Goal: Contribute content: Contribute content

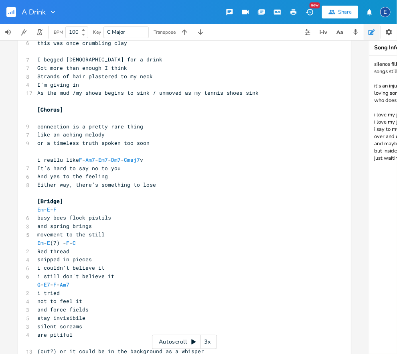
scroll to position [322, 0]
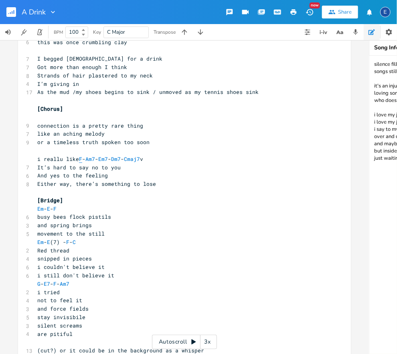
type textarea "F"
click at [82, 160] on span "F" at bounding box center [80, 159] width 3 height 8
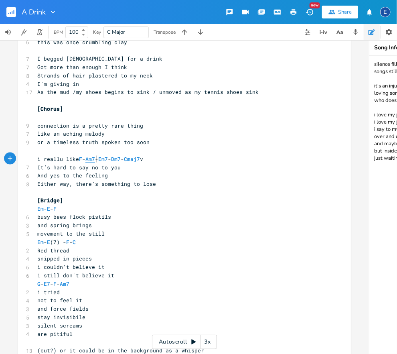
click at [95, 160] on span "Am7" at bounding box center [90, 159] width 10 height 8
type textarea "Am7"
click at [95, 160] on span "Am7" at bounding box center [90, 159] width 10 height 8
click at [108, 159] on span "Em7" at bounding box center [103, 159] width 10 height 8
type textarea "Em7"
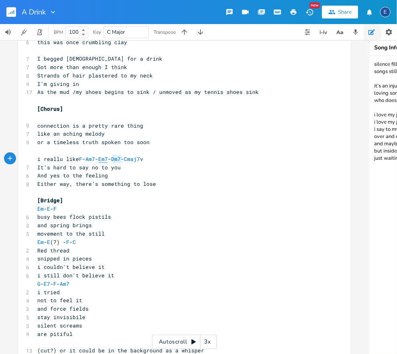
scroll to position [2, 12]
click at [108, 159] on span "Em7" at bounding box center [103, 159] width 10 height 8
click at [121, 162] on span "Dm7" at bounding box center [116, 159] width 10 height 8
type textarea "Dm7"
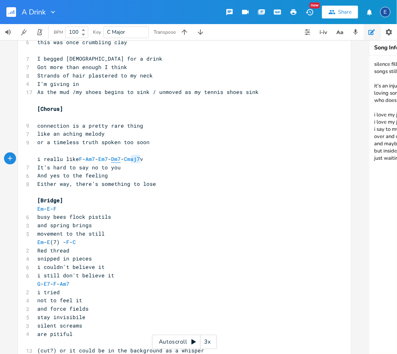
click at [121, 162] on span "Dm7" at bounding box center [116, 159] width 10 height 8
click at [140, 158] on span "Cmaj7" at bounding box center [132, 159] width 16 height 8
type textarea "Cmaj7"
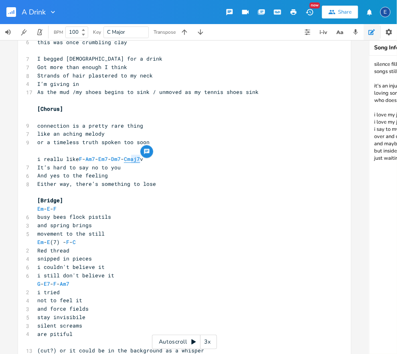
click at [140, 158] on span "Cmaj7" at bounding box center [132, 159] width 16 height 8
click at [82, 158] on span "F" at bounding box center [80, 159] width 3 height 8
type textarea "F"
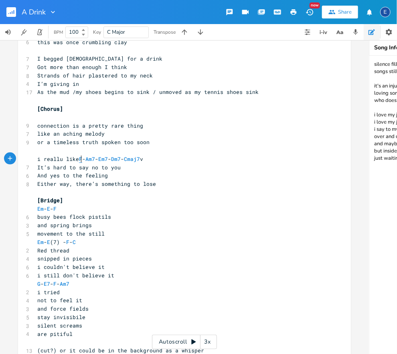
click at [82, 158] on span "F" at bounding box center [80, 159] width 3 height 8
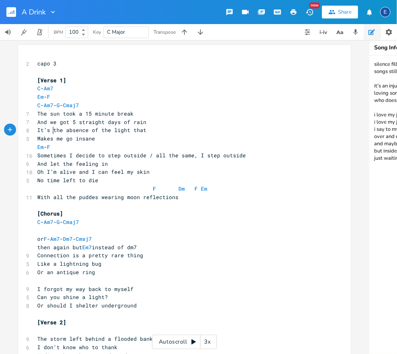
type textarea "It’s"
drag, startPoint x: 54, startPoint y: 130, endPoint x: 33, endPoint y: 129, distance: 20.9
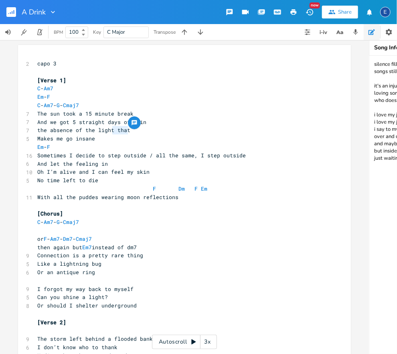
type textarea "that"
drag, startPoint x: 130, startPoint y: 131, endPoint x: 115, endPoint y: 131, distance: 15.2
click at [115, 131] on pre "the absence of the light that" at bounding box center [180, 130] width 289 height 8
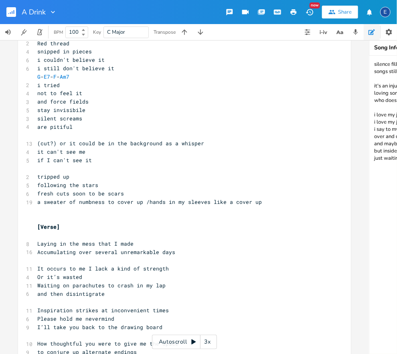
scroll to position [529, 0]
click at [106, 184] on pre "following the stars" at bounding box center [180, 184] width 289 height 8
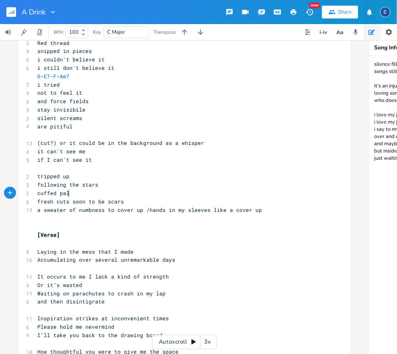
type textarea "cuffed palms"
click at [38, 194] on span "cuffed palms" at bounding box center [56, 192] width 38 height 7
type textarea "sleeve"
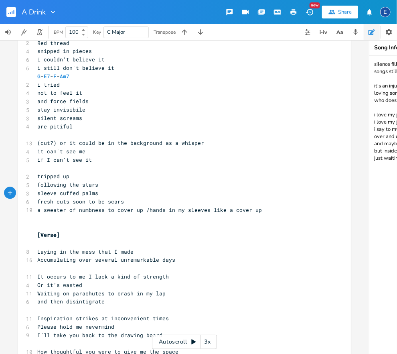
click at [113, 193] on pre "sleeve cuffed palms" at bounding box center [180, 193] width 289 height 8
type textarea "fall"
click at [100, 190] on span "sleeve cuffed palms fall" at bounding box center [75, 192] width 77 height 7
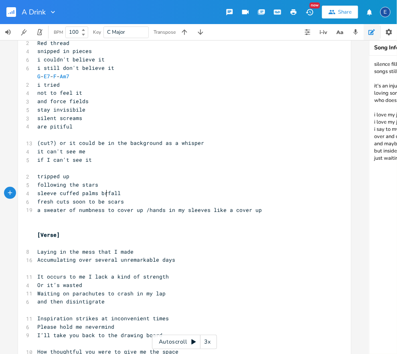
scroll to position [2, 9]
type textarea "brek"
type textarea "ak"
click at [100, 192] on span "sleeve cuffed palms break fall" at bounding box center [85, 192] width 96 height 7
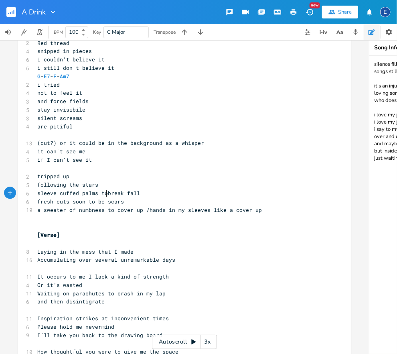
type textarea "to"
click at [129, 190] on span "sleeve cuffed palms to break fall" at bounding box center [90, 192] width 106 height 7
type textarea "the"
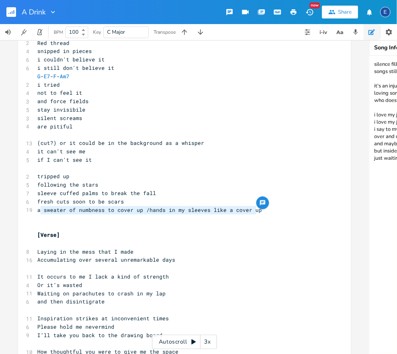
type textarea "a sweater of numbness to cover up /hands in my sleeves like a cover up"
drag, startPoint x: 286, startPoint y: 213, endPoint x: 36, endPoint y: 210, distance: 249.4
click at [36, 210] on pre "a sweater of numbness to cover up /hands in my sleeves like a cover up" at bounding box center [180, 210] width 289 height 8
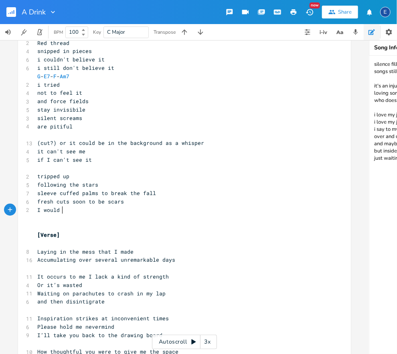
scroll to position [2, 22]
type textarea "I would tear up but I'm so"
type textarea "fre"
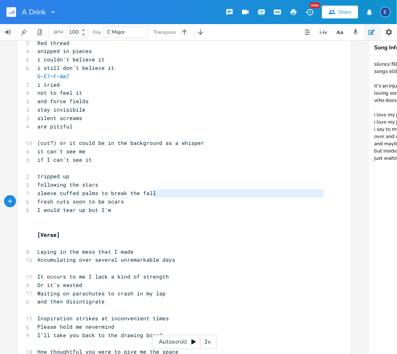
type textarea "sleeve cuffed palms to break the fall"
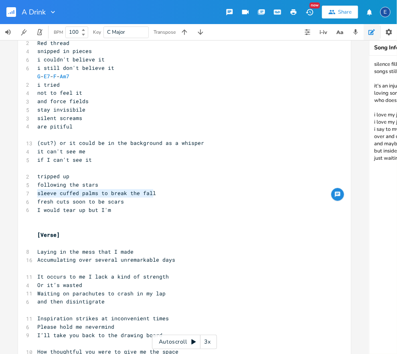
scroll to position [2, 104]
drag, startPoint x: 166, startPoint y: 194, endPoint x: 36, endPoint y: 192, distance: 129.5
click at [36, 192] on pre "sleeve cuffed palms to break the fall" at bounding box center [180, 193] width 289 height 8
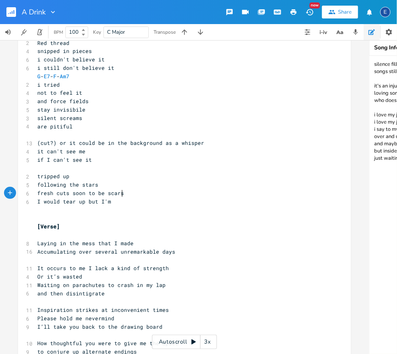
click at [132, 194] on pre "fresh cuts soon to be scars" at bounding box center [180, 193] width 289 height 8
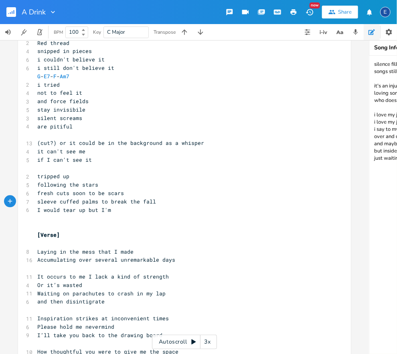
click at [136, 211] on pre "I would tear up but I'm" at bounding box center [180, 210] width 289 height 8
type textarea "if I wasn't n"
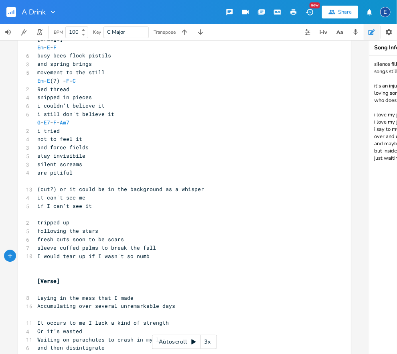
scroll to position [564, 0]
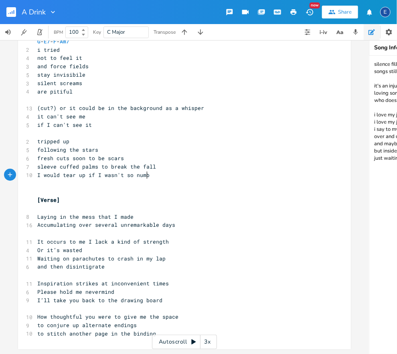
type textarea "so numb"
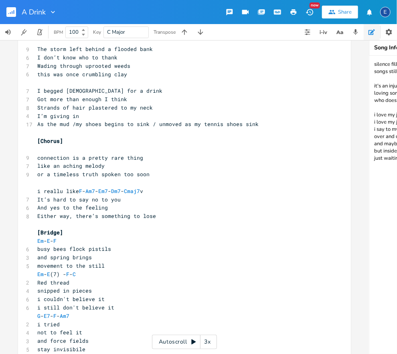
scroll to position [409, 0]
drag, startPoint x: 6, startPoint y: 150, endPoint x: 158, endPoint y: 191, distance: 156.8
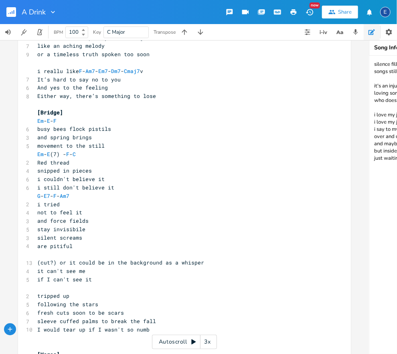
click at [158, 191] on pre "i still don't believe it" at bounding box center [180, 188] width 289 height 8
click at [140, 70] on span "Cmaj7" at bounding box center [132, 71] width 16 height 8
type textarea "Cmaj7"
click at [140, 70] on span "Cmaj7" at bounding box center [132, 71] width 16 height 8
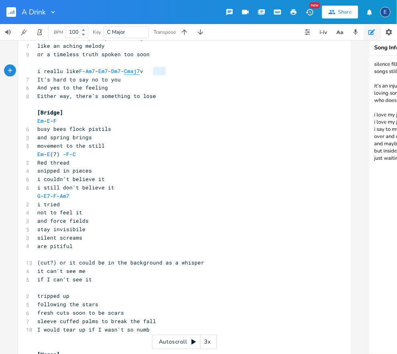
click at [152, 74] on body "A Drink New Share E BPM 100 Key C Major Transpose maj7 x 2 capo 3 ​ [Verse 1] C…" at bounding box center [198, 177] width 397 height 354
type textarea "sus7"
click at [158, 81] on li "Csus24" at bounding box center [162, 79] width 24 height 8
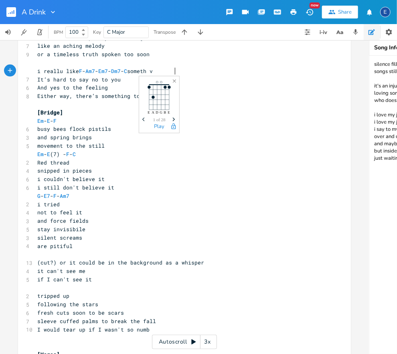
type textarea "something"
click at [204, 69] on pre "i reallu like F - Am7 - Em7 - Dm7 - C something v" at bounding box center [180, 71] width 289 height 8
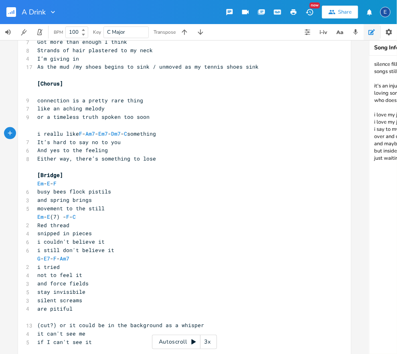
scroll to position [348, 0]
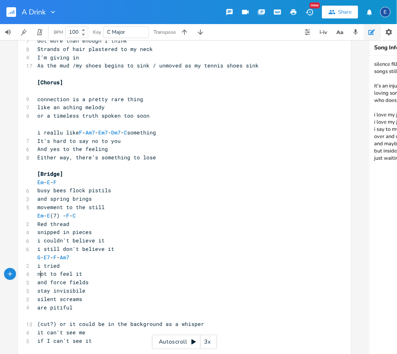
click at [42, 273] on span "not to feel it" at bounding box center [59, 273] width 45 height 7
click at [37, 274] on pre "not to feel it" at bounding box center [180, 274] width 289 height 8
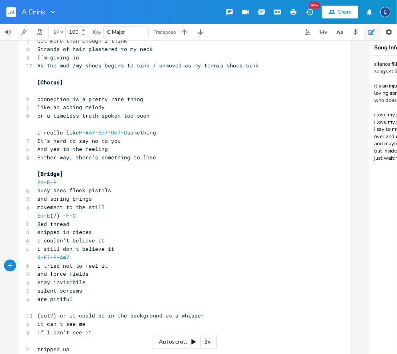
click at [38, 283] on span "stay invisibile" at bounding box center [61, 282] width 48 height 7
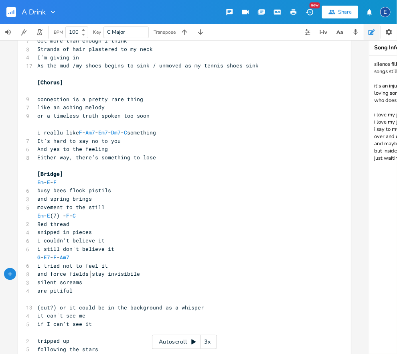
scroll to position [2, 1]
click at [35, 292] on div "x 2 capo 3 ​ [Verse 1] C - Am7 Em - F C - Am7 - G - Cmaj7 7 The sun took a 15 m…" at bounding box center [184, 122] width 333 height 851
click at [36, 292] on pre "are pitiful" at bounding box center [180, 291] width 289 height 8
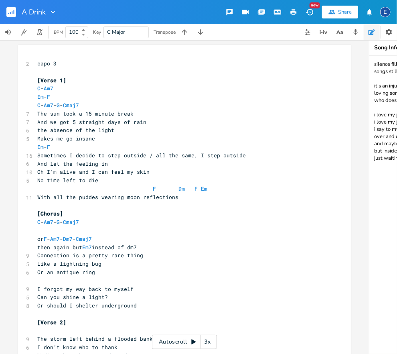
scroll to position [2, 0]
type textarea "Em - F"
drag, startPoint x: 97, startPoint y: 146, endPoint x: 32, endPoint y: 144, distance: 65.4
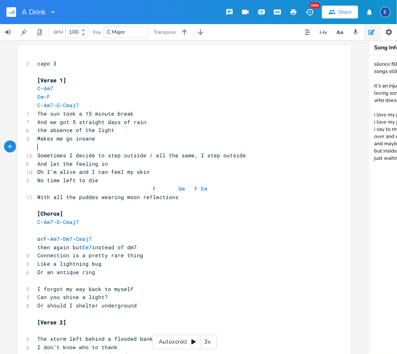
scroll to position [2, 0]
click at [112, 162] on pre "And let the feeling in" at bounding box center [180, 164] width 289 height 8
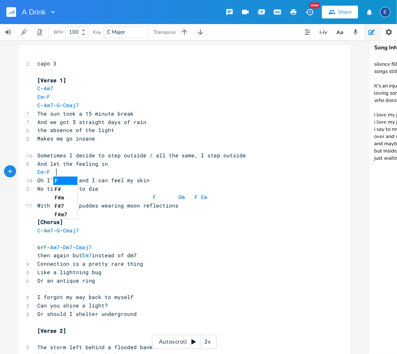
click at [58, 148] on pre "​" at bounding box center [180, 147] width 289 height 8
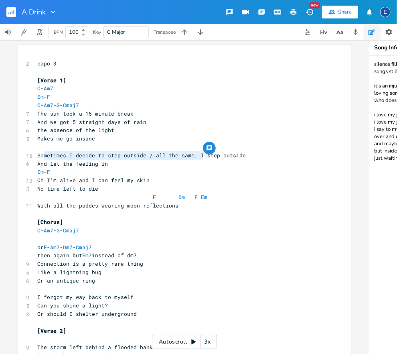
scroll to position [2, 146]
drag, startPoint x: 202, startPoint y: 156, endPoint x: 33, endPoint y: 155, distance: 168.4
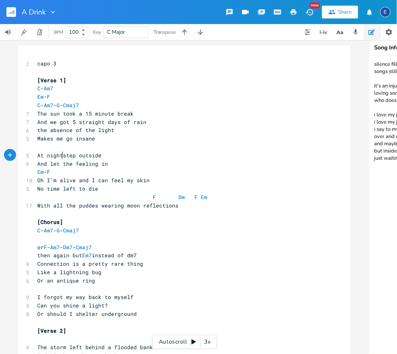
type textarea "At night"
drag, startPoint x: 62, startPoint y: 156, endPoint x: 37, endPoint y: 156, distance: 24.9
click at [36, 156] on pre "At night step outside" at bounding box center [180, 155] width 289 height 8
type textarea "Pitch black I st"
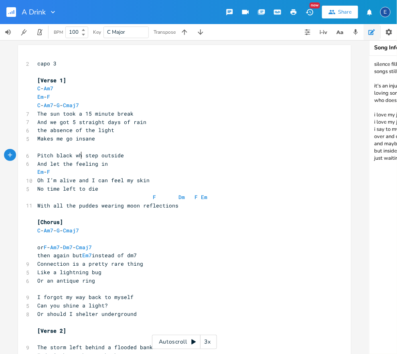
scroll to position [2, 16]
type textarea "when"
type textarea "I"
type textarea "I step"
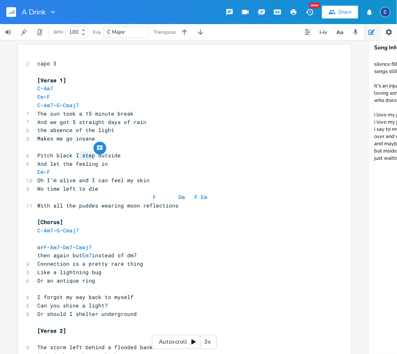
scroll to position [2, 15]
drag, startPoint x: 93, startPoint y: 156, endPoint x: 75, endPoint y: 156, distance: 18.8
click at [75, 156] on span "Pitch black I step outside" at bounding box center [78, 155] width 83 height 7
click at [77, 143] on pre "​" at bounding box center [180, 147] width 289 height 8
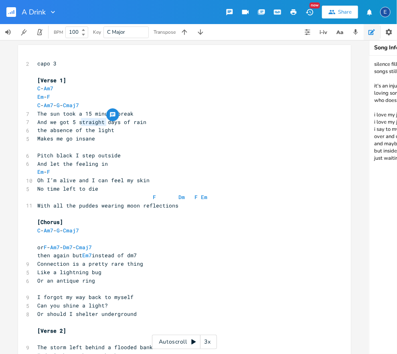
type textarea "straight"
drag, startPoint x: 105, startPoint y: 122, endPoint x: 79, endPoint y: 122, distance: 26.1
click at [79, 122] on span "And we got 5 straight days of rain" at bounding box center [91, 121] width 109 height 7
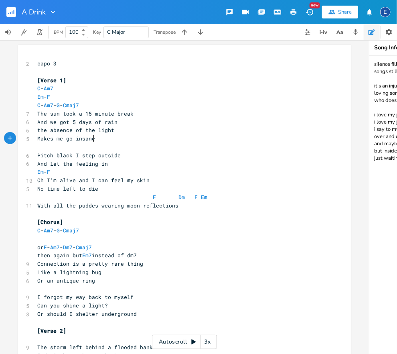
click at [102, 138] on pre "Makes me go insane" at bounding box center [180, 138] width 289 height 8
drag, startPoint x: 71, startPoint y: 156, endPoint x: 34, endPoint y: 155, distance: 37.3
type textarea "In the darkness"
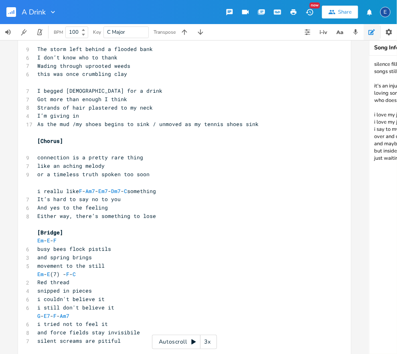
scroll to position [299, 0]
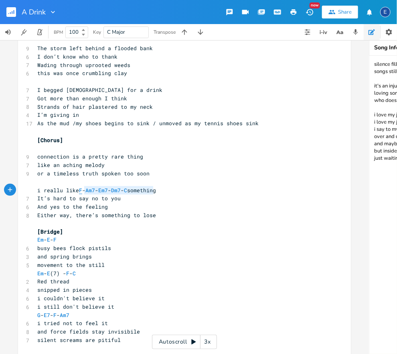
type textarea "F - Am7 - Em7 - Dm7 - C"
drag, startPoint x: 154, startPoint y: 191, endPoint x: 81, endPoint y: 190, distance: 72.2
click at [81, 190] on span "i reallu like F - Am7 - Em7 - Dm7 - C something" at bounding box center [96, 190] width 119 height 8
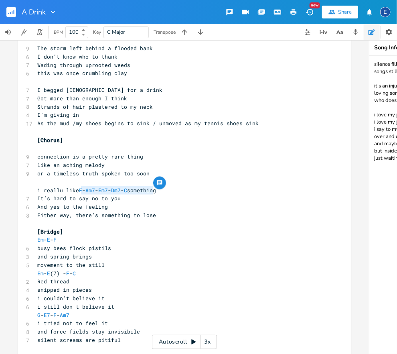
click at [108, 146] on pre "​" at bounding box center [180, 148] width 289 height 8
paste textarea
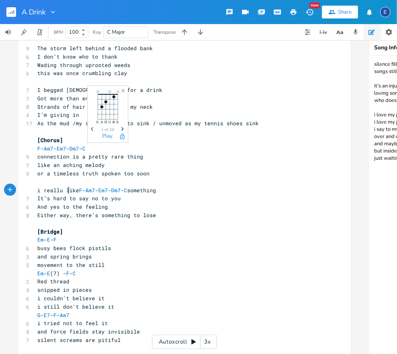
drag, startPoint x: 70, startPoint y: 186, endPoint x: 77, endPoint y: 190, distance: 8.6
click at [70, 186] on div "2 capo 3 ​ [Verse 1] C - Am7 Em - F C - Am7 - G - Cmaj7 7 The sun took a 15 min…" at bounding box center [180, 174] width 289 height 826
type textarea "i reallu like"
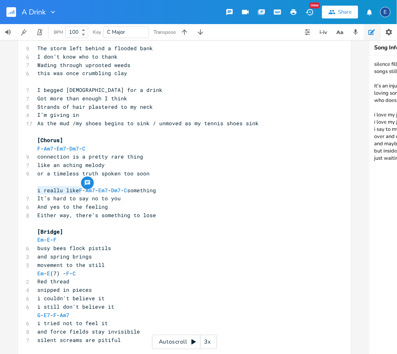
drag, startPoint x: 81, startPoint y: 191, endPoint x: 27, endPoint y: 191, distance: 53.7
click at [27, 191] on div "i reallu like x 2 capo 3 ​ [Verse 1] C - Am7 Em - F C - Am7 - G - Cmaj7 7 The s…" at bounding box center [184, 171] width 333 height 851
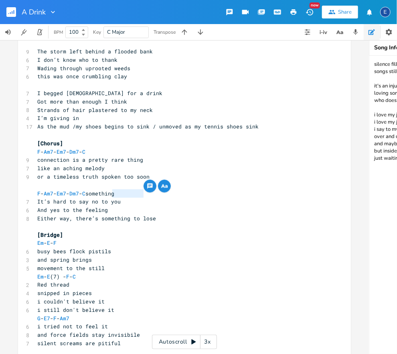
scroll to position [294, 0]
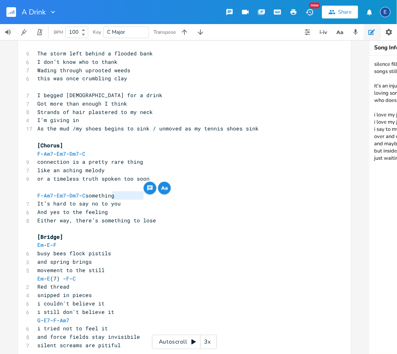
type textarea "thing"
drag, startPoint x: 165, startPoint y: 190, endPoint x: 124, endPoint y: 191, distance: 40.9
click at [124, 191] on div "2 capo 3 ​ [Verse 1] C - Am7 Em - F C - Am7 - G - Cmaj7 7 The sun took a 15 min…" at bounding box center [180, 179] width 289 height 826
click at [120, 179] on span "or a timeless truth spoken too soon" at bounding box center [93, 178] width 112 height 7
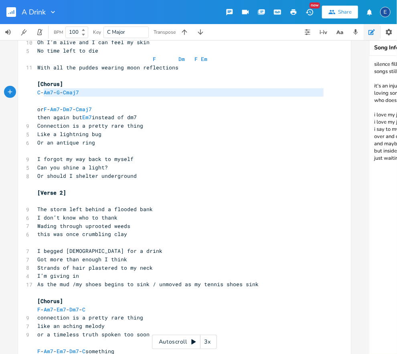
scroll to position [9, 0]
type textarea "C - Am7 - G - Cmaj7"
drag, startPoint x: 110, startPoint y: 97, endPoint x: 29, endPoint y: 96, distance: 81.0
click at [29, 96] on div "C - Am7 - G - Cmaj7 x 2 capo 3 ​ [Verse 1] C - Am7 Em - F C - Am7 - G - Cmaj7 7…" at bounding box center [184, 332] width 333 height 851
paste textarea
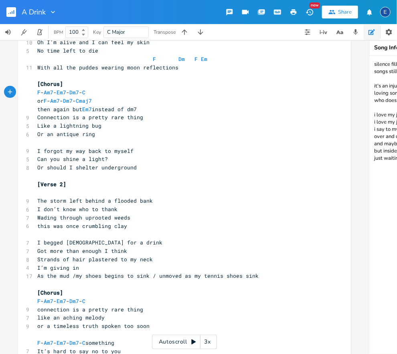
scroll to position [2, 0]
click at [115, 101] on pre "or F - Am7 - Dm7 - Cmaj7" at bounding box center [180, 101] width 289 height 8
type textarea "or F - Am7 - Dm7- Cmaj7 then again but Em7 instead of dm7"
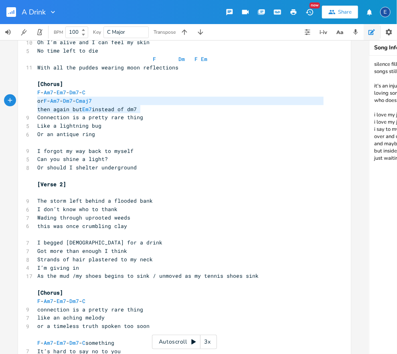
drag, startPoint x: 137, startPoint y: 109, endPoint x: 33, endPoint y: 104, distance: 104.4
click at [33, 104] on div "or F - Am7 - Dm7- Cmaj7 then again but Em7 instead of dm7 x 2 capo 3 ​ [Verse 1…" at bounding box center [184, 328] width 333 height 843
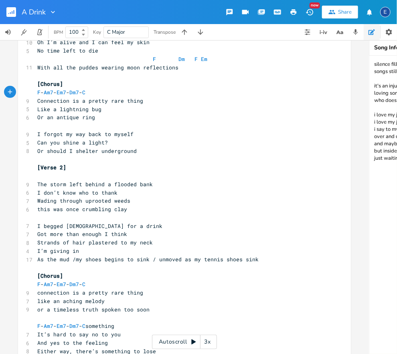
scroll to position [265, 0]
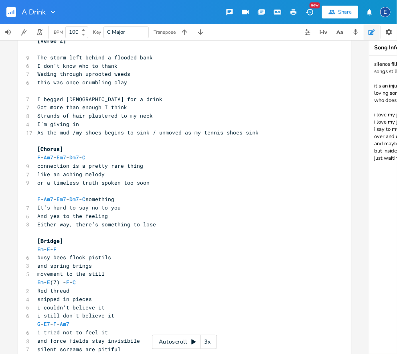
click at [99, 89] on pre "​" at bounding box center [180, 91] width 289 height 8
drag, startPoint x: 47, startPoint y: 80, endPoint x: 52, endPoint y: 81, distance: 5.0
click at [47, 80] on span "this was once crumbling clay" at bounding box center [82, 82] width 90 height 7
type textarea "is was"
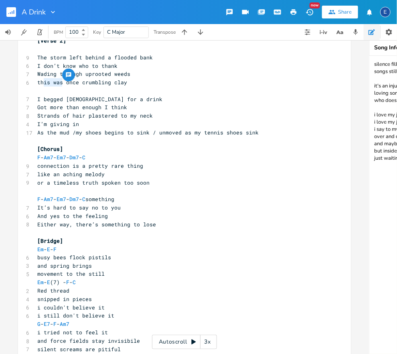
drag, startPoint x: 61, startPoint y: 81, endPoint x: 43, endPoint y: 81, distance: 18.8
click at [43, 81] on span "this was once crumbling clay" at bounding box center [82, 82] width 90 height 7
type textarea "this was once"
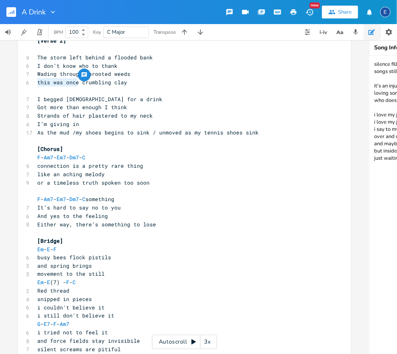
drag, startPoint x: 78, startPoint y: 81, endPoint x: 38, endPoint y: 82, distance: 40.1
click at [38, 82] on span "this was once crumbling clay" at bounding box center [82, 82] width 90 height 7
click at [166, 109] on pre "Got more than enough I think" at bounding box center [180, 107] width 289 height 8
type textarea "As the mud /my shoes begins to sink /"
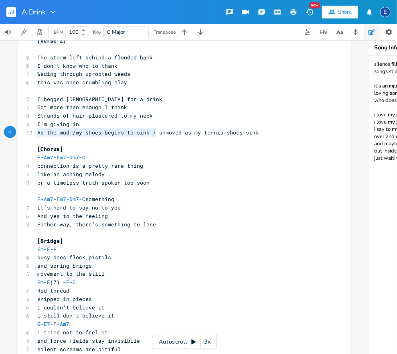
scroll to position [2, 109]
drag, startPoint x: 158, startPoint y: 134, endPoint x: 37, endPoint y: 134, distance: 120.3
click at [37, 134] on span "As the mud /my shoes begins to sink / unmoved as my tennis shoes sink" at bounding box center [147, 132] width 221 height 7
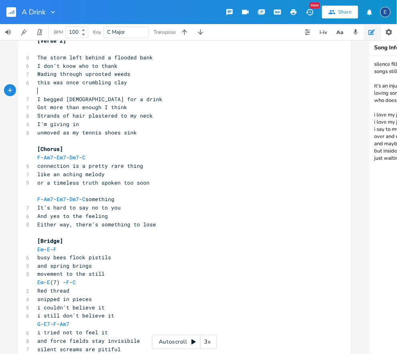
click at [52, 91] on pre "​" at bounding box center [180, 91] width 289 height 8
type textarea "Dm7"
click at [114, 96] on pre "I begged [DEMOGRAPHIC_DATA] for a drink" at bounding box center [180, 99] width 289 height 8
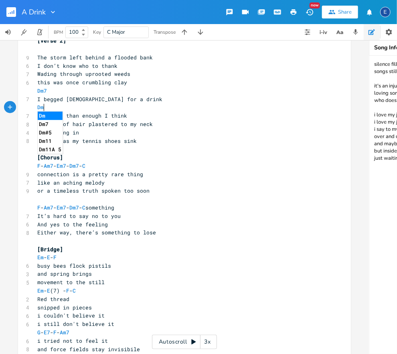
type textarea "Dm7"
click at [194, 88] on pre "Dm7" at bounding box center [180, 91] width 289 height 8
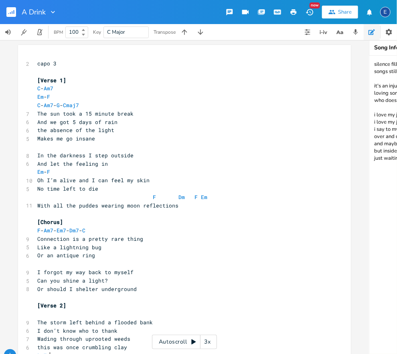
scroll to position [0, 0]
click at [69, 173] on pre "Em - F" at bounding box center [180, 172] width 289 height 8
type textarea "Em - F"
drag, startPoint x: 51, startPoint y: 170, endPoint x: 26, endPoint y: 168, distance: 24.9
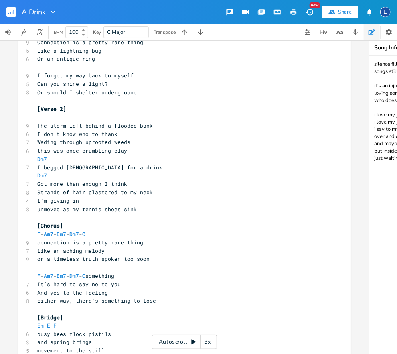
scroll to position [2, 0]
click at [159, 193] on pre "Strands of hair plastered to my neck" at bounding box center [180, 192] width 289 height 8
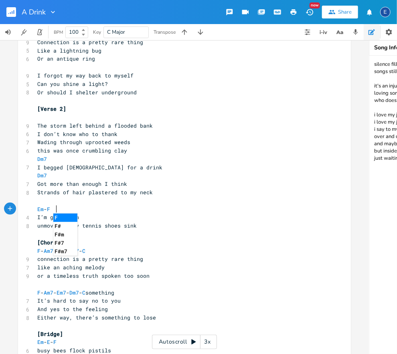
click at [130, 199] on pre "​" at bounding box center [180, 200] width 289 height 8
click at [89, 217] on pre "I’m giving in" at bounding box center [180, 217] width 289 height 8
type textarea "to the dreary"
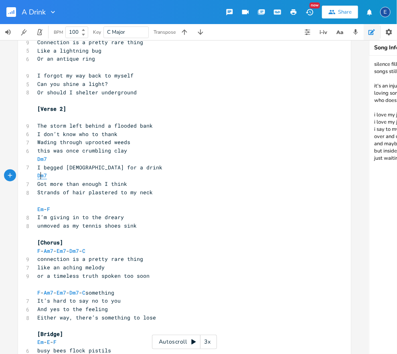
click at [40, 175] on span "Dm7" at bounding box center [42, 176] width 10 height 8
type textarea "WE"
type textarea "E"
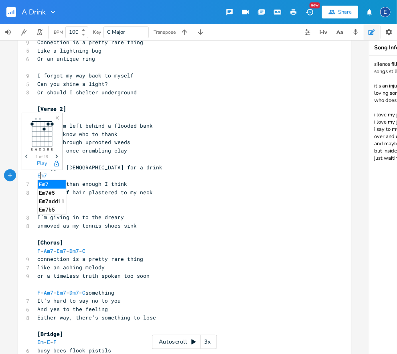
click at [126, 180] on pre "Got more than enough I think" at bounding box center [180, 184] width 289 height 8
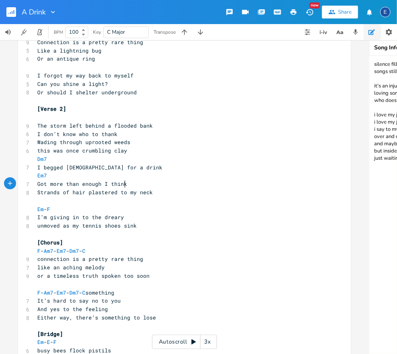
click at [134, 181] on pre "Got more than enough I think" at bounding box center [180, 184] width 289 height 8
click at [168, 320] on pre "Either way, there’s something to lose" at bounding box center [180, 317] width 289 height 8
type textarea "C - Am"
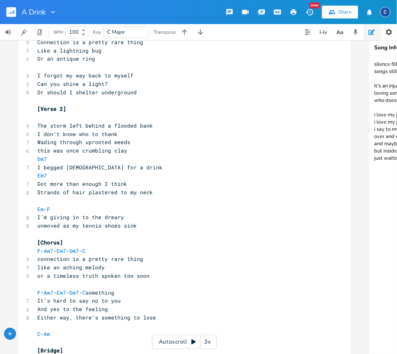
click at [43, 334] on span "C - Am" at bounding box center [45, 333] width 16 height 7
type textarea "special"
click at [94, 335] on pre "C special - Am" at bounding box center [180, 334] width 289 height 8
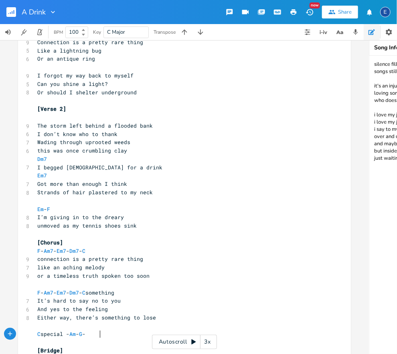
scroll to position [2, 13]
type textarea "- G - Dm7"
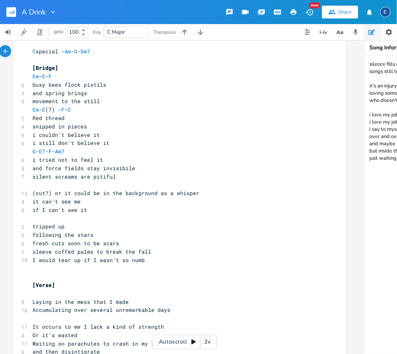
scroll to position [2, 0]
click at [154, 242] on pre "fresh cuts soon to be scars" at bounding box center [175, 243] width 289 height 8
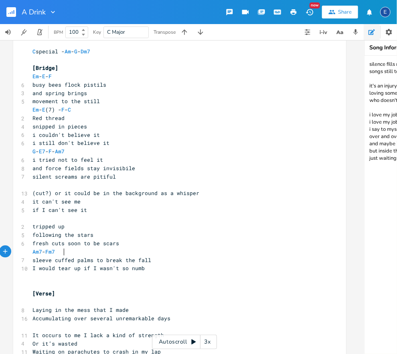
scroll to position [2, 34]
type textarea "Am7 - Fm7 -"
drag, startPoint x: 51, startPoint y: 250, endPoint x: 55, endPoint y: 252, distance: 4.5
click at [51, 250] on span "Am7 - Fm7 -" at bounding box center [45, 252] width 26 height 8
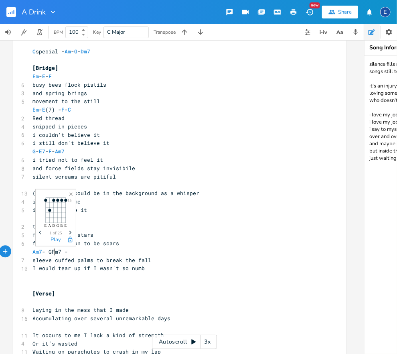
scroll to position [2, 6]
type textarea "G -"
click at [113, 253] on pre "Am7 - G - Fm7 -" at bounding box center [175, 251] width 289 height 8
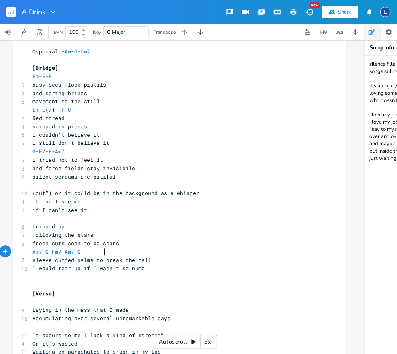
type textarea "Am7 -G"
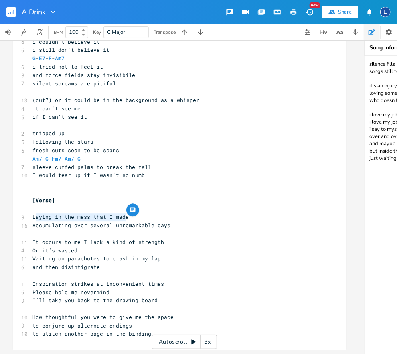
scroll to position [2, 87]
drag, startPoint x: 130, startPoint y: 216, endPoint x: 32, endPoint y: 216, distance: 98.2
click at [32, 216] on pre "Laying in the mess that I made" at bounding box center [175, 217] width 289 height 8
type textarea "faint in victorian haze"
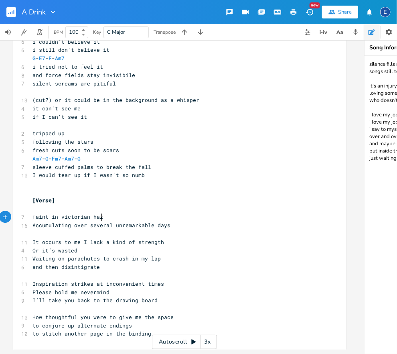
scroll to position [2, 60]
click at [132, 270] on pre "and then disintigrate" at bounding box center [175, 267] width 289 height 8
click at [74, 219] on span "faint in victorian haze" at bounding box center [69, 216] width 74 height 7
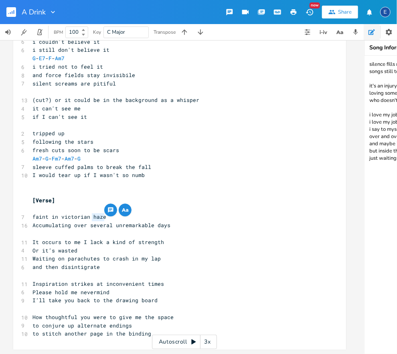
drag, startPoint x: 95, startPoint y: 219, endPoint x: 91, endPoint y: 218, distance: 4.1
click at [91, 218] on pre "faint in victorian haze" at bounding box center [175, 217] width 289 height 8
type textarea "malaise"
type textarea "in"
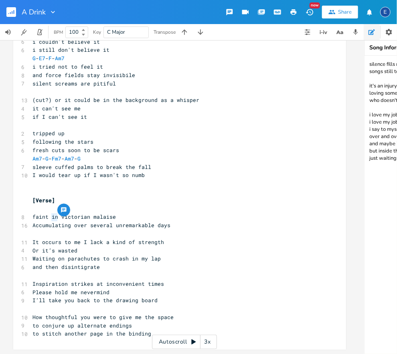
scroll to position [2, 4]
click at [53, 217] on span "faint in victorian malaise" at bounding box center [73, 216] width 83 height 7
click at [89, 217] on span "faint in victorian malaise" at bounding box center [73, 216] width 83 height 7
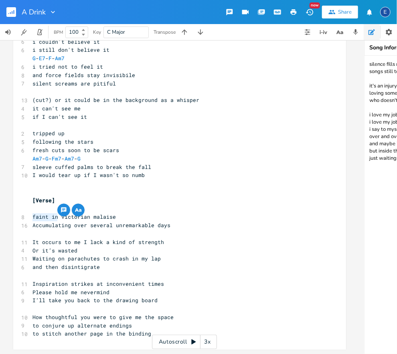
drag, startPoint x: 57, startPoint y: 217, endPoint x: 32, endPoint y: 216, distance: 25.7
click at [32, 216] on pre "faint in victorian malaise" at bounding box center [175, 217] width 289 height 8
type textarea ";"
type textarea "like a"
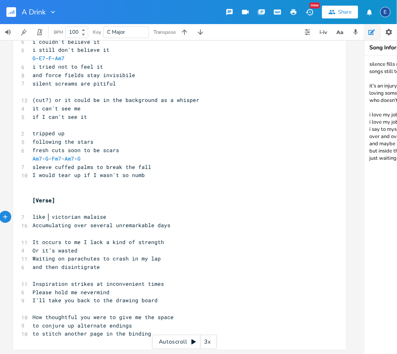
scroll to position [2, 14]
click at [198, 256] on pre "Waiting on parachutes to crash in my lap" at bounding box center [175, 258] width 289 height 8
click at [180, 254] on pre "Or it’s wasted" at bounding box center [175, 250] width 289 height 8
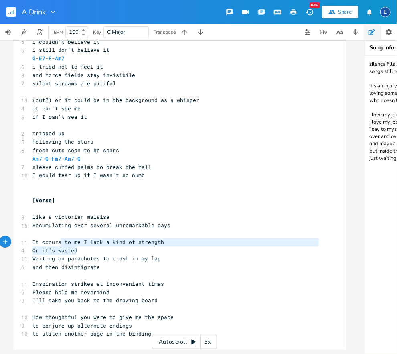
scroll to position [9, 39]
drag, startPoint x: 124, startPoint y: 249, endPoint x: 31, endPoint y: 242, distance: 93.7
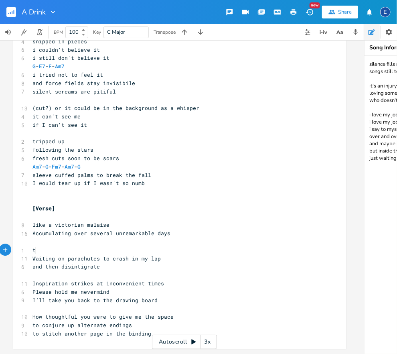
scroll to position [564, 0]
type textarea "tryi"
type textarea "trying to geth"
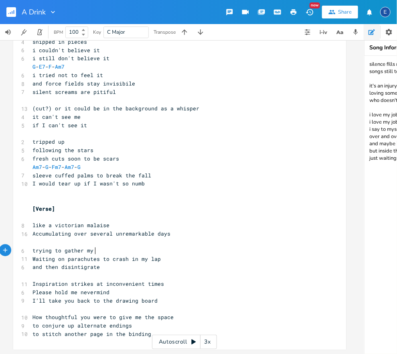
type textarea "ather my s"
type textarea "some strent"
type textarea "gth"
type textarea "r"
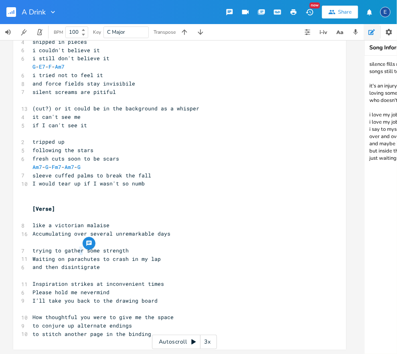
click at [81, 251] on span "trying to gather some strength" at bounding box center [80, 250] width 96 height 7
type textarea "/"
type textarea "channel"
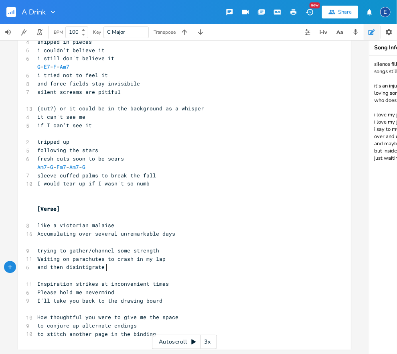
click at [108, 264] on pre "and then disintigrate" at bounding box center [180, 267] width 289 height 8
click at [184, 262] on pre "Waiting on parachutes to crash in my lap" at bounding box center [180, 259] width 289 height 8
type textarea "any day"
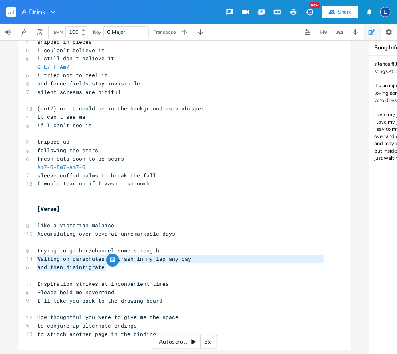
type textarea "and then disintigrate"
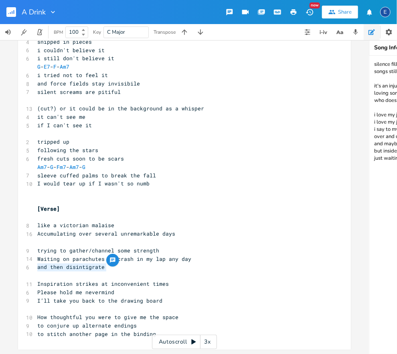
scroll to position [2, 61]
drag, startPoint x: 113, startPoint y: 265, endPoint x: 20, endPoint y: 269, distance: 93.1
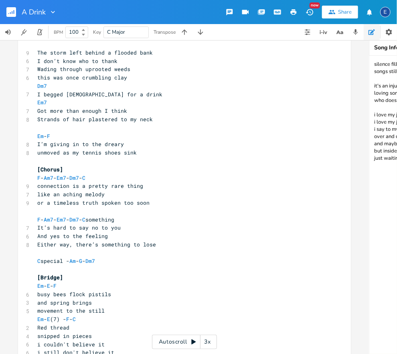
scroll to position [269, 0]
click at [144, 110] on pre "Got more than enough I think" at bounding box center [180, 111] width 289 height 8
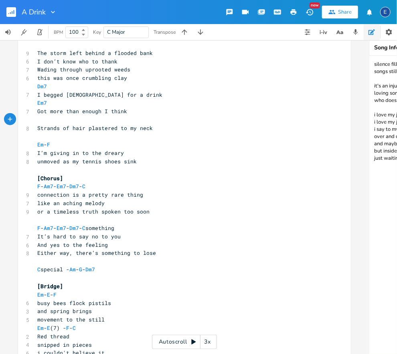
type textarea "F"
click at [67, 90] on pre "Dm7" at bounding box center [180, 86] width 289 height 8
type textarea "Am7"
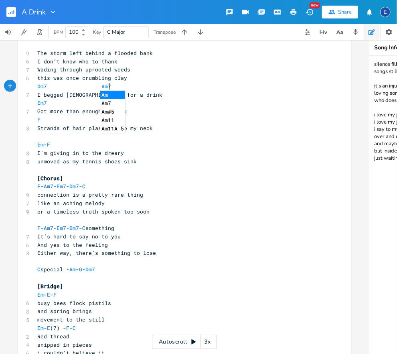
scroll to position [2, 13]
click at [156, 105] on pre "Em7" at bounding box center [180, 103] width 289 height 8
click at [119, 158] on span "unmoved as my tennis shoes sink" at bounding box center [86, 161] width 99 height 7
type textarea "are"
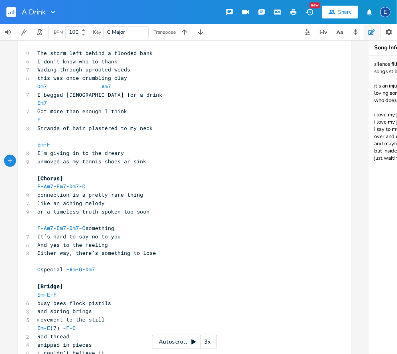
scroll to position [2, 10]
click at [152, 161] on pre "unmoved as my tennis shoes are sink" at bounding box center [180, 161] width 289 height 8
type textarea "u"
type textarea "ing"
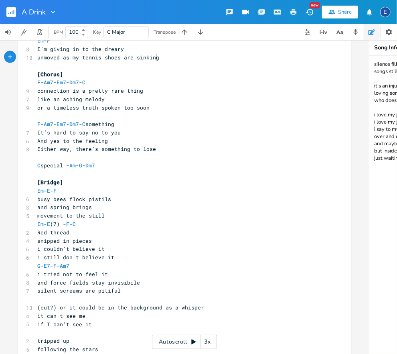
click at [114, 160] on pre "​" at bounding box center [180, 158] width 289 height 8
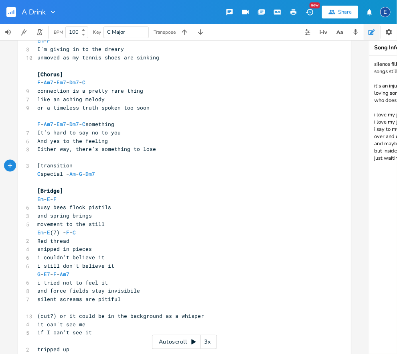
type textarea "[transition]"
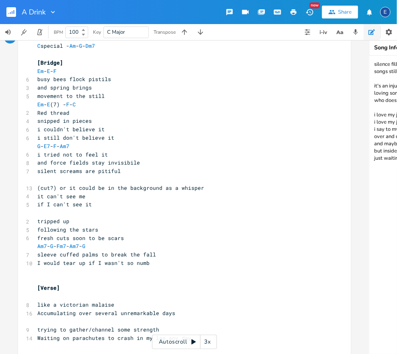
scroll to position [499, 0]
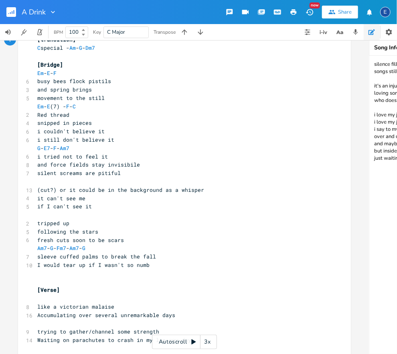
type textarea "Em - E - F"
drag, startPoint x: 83, startPoint y: 74, endPoint x: 29, endPoint y: 75, distance: 53.8
click at [53, 215] on pre "​" at bounding box center [180, 215] width 289 height 8
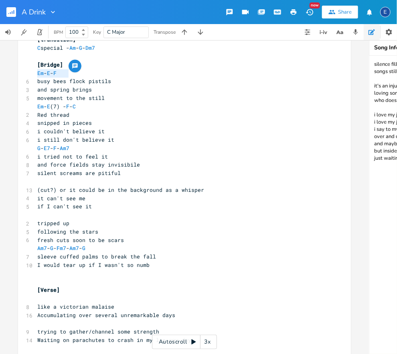
scroll to position [2, 0]
click at [97, 207] on pre "if I can't see it" at bounding box center [180, 206] width 289 height 8
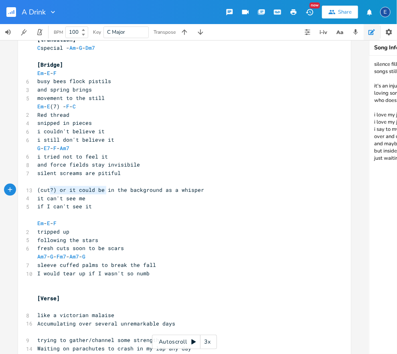
scroll to position [2, 56]
type textarea "(cut?) or it could be"
drag, startPoint x: 106, startPoint y: 189, endPoint x: 19, endPoint y: 188, distance: 87.4
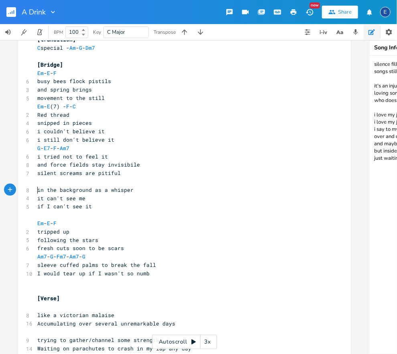
type textarea "["
click at [143, 190] on pre "[in the background as a whisper" at bounding box center [180, 190] width 289 height 8
type textarea "]"
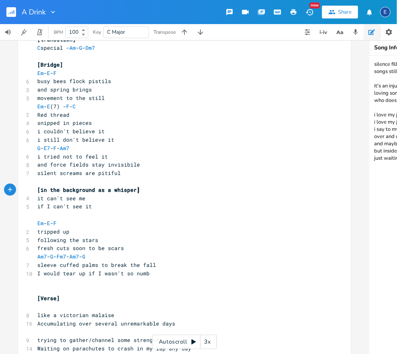
scroll to position [2, 2]
click at [123, 185] on pre "​" at bounding box center [180, 181] width 289 height 8
click at [65, 213] on pre "​" at bounding box center [180, 215] width 289 height 8
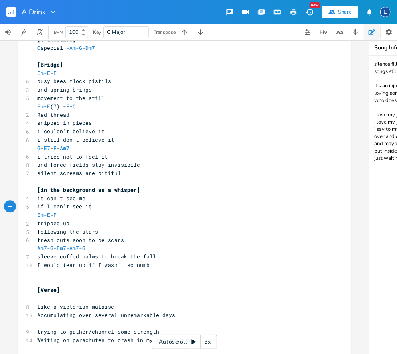
click at [121, 184] on pre "​" at bounding box center [180, 181] width 289 height 8
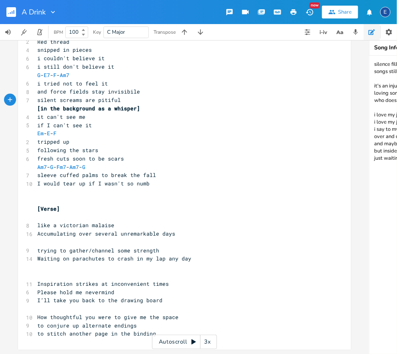
scroll to position [0, 0]
click at [127, 216] on pre "​" at bounding box center [180, 217] width 289 height 8
type textarea "Dm Am Em F"
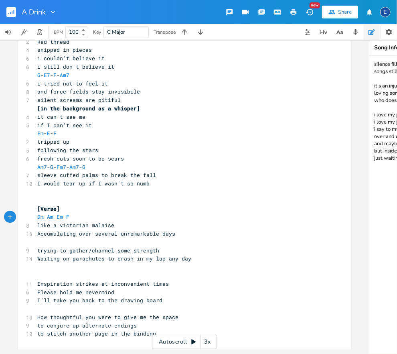
click at [126, 310] on pre "​" at bounding box center [180, 308] width 289 height 8
type textarea "Em f"
type textarea "F"
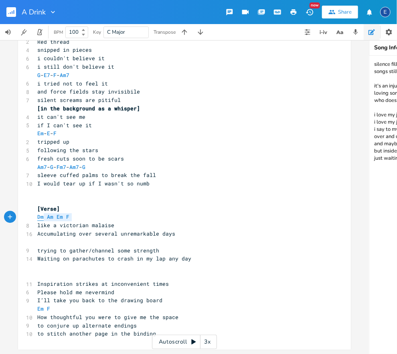
type textarea "Dm Am Em F"
drag, startPoint x: 84, startPoint y: 219, endPoint x: 36, endPoint y: 217, distance: 48.2
click at [36, 217] on pre "Dm Am Em F" at bounding box center [180, 217] width 289 height 8
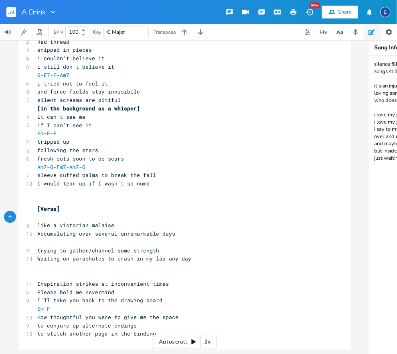
click at [51, 275] on pre "​" at bounding box center [180, 275] width 289 height 8
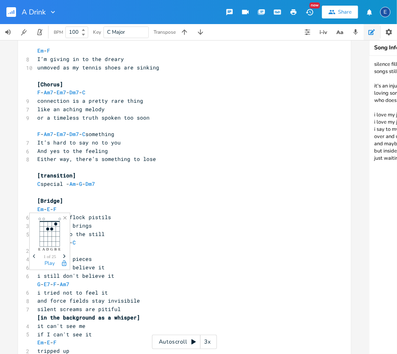
scroll to position [572, 0]
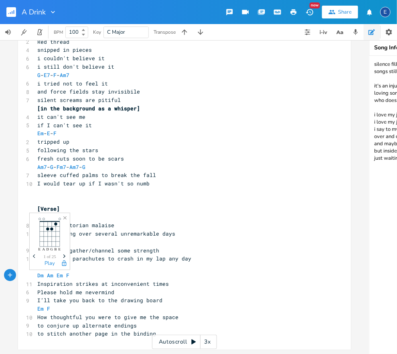
click at [125, 209] on pre "[Verse]" at bounding box center [180, 208] width 289 height 8
click at [66, 218] on icon "Close" at bounding box center [65, 218] width 6 height 6
click at [65, 217] on icon "button" at bounding box center [64, 217] width 3 height 3
click at [158, 218] on pre "​" at bounding box center [180, 217] width 289 height 8
click at [81, 271] on pre "​" at bounding box center [180, 267] width 289 height 8
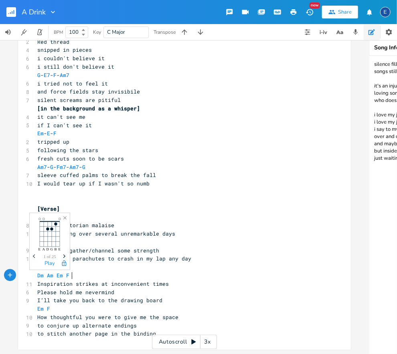
drag, startPoint x: 113, startPoint y: 215, endPoint x: 97, endPoint y: 211, distance: 16.4
click at [113, 215] on pre "​" at bounding box center [180, 217] width 289 height 8
click at [65, 217] on icon "Close" at bounding box center [65, 218] width 6 height 6
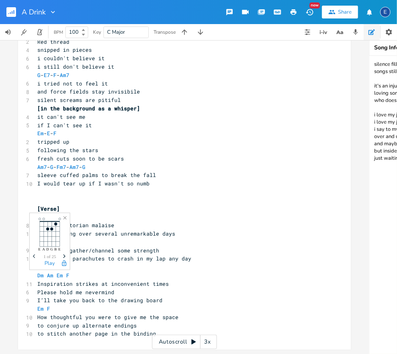
click at [103, 190] on pre "​" at bounding box center [180, 192] width 289 height 8
click at [133, 256] on span "Waiting on parachutes to crash in my lap any day" at bounding box center [114, 258] width 154 height 7
click at [65, 217] on icon "button" at bounding box center [64, 217] width 3 height 3
drag, startPoint x: 65, startPoint y: 217, endPoint x: 103, endPoint y: 208, distance: 39.9
click at [65, 217] on icon "button" at bounding box center [64, 217] width 3 height 3
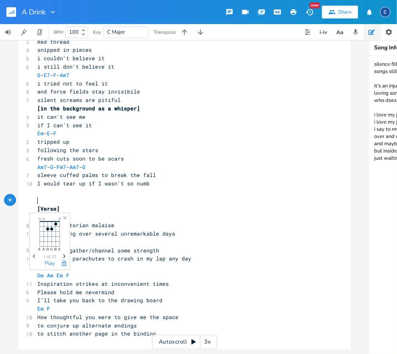
click at [206, 197] on pre "​" at bounding box center [180, 200] width 289 height 8
